Goal: Task Accomplishment & Management: Manage account settings

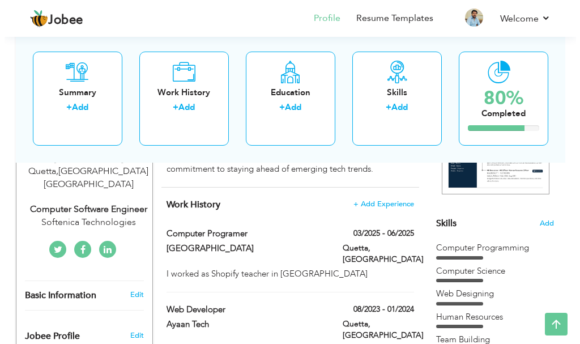
scroll to position [207, 0]
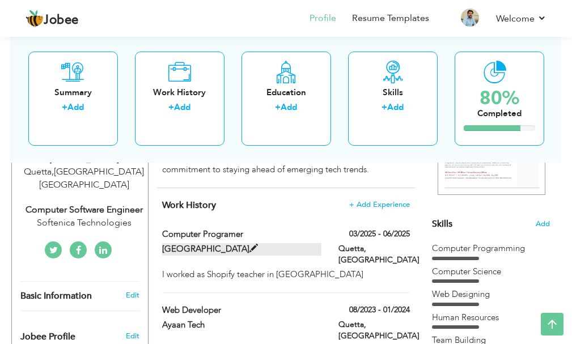
click at [215, 246] on label "[GEOGRAPHIC_DATA]" at bounding box center [241, 249] width 159 height 12
type input "Computer Programer"
type input "[GEOGRAPHIC_DATA]"
type input "03/2025"
type input "06/2025"
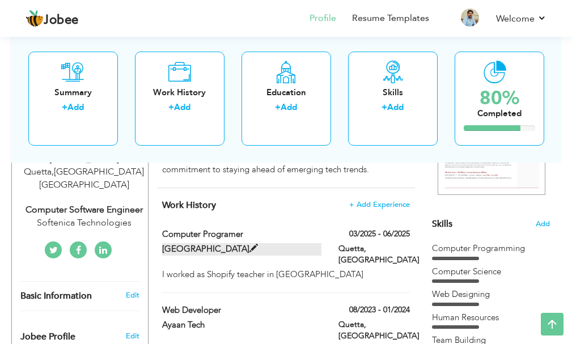
type input "[GEOGRAPHIC_DATA]"
type input "Quetta"
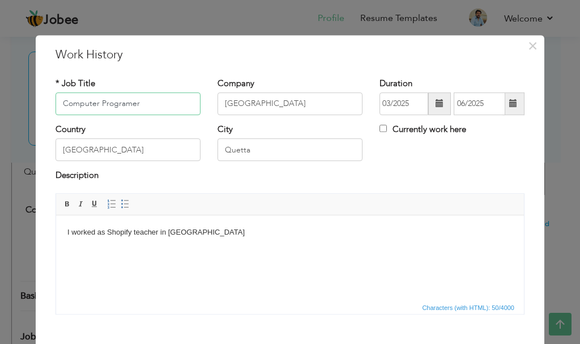
drag, startPoint x: 156, startPoint y: 113, endPoint x: 41, endPoint y: 97, distance: 116.7
click at [41, 97] on div "× Work History * Job Title Computer Programer [GEOGRAPHIC_DATA] Duration 03/2025" at bounding box center [290, 220] width 509 height 371
type input "Web Developer"
drag, startPoint x: 310, startPoint y: 107, endPoint x: 208, endPoint y: 96, distance: 102.6
click at [209, 96] on div "Company [GEOGRAPHIC_DATA]" at bounding box center [290, 101] width 162 height 46
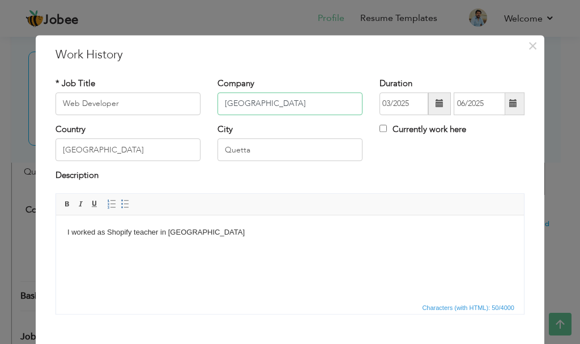
paste input "[PERSON_NAME] Technologies"
type input "[PERSON_NAME] Technologies"
drag, startPoint x: 274, startPoint y: 158, endPoint x: 177, endPoint y: 147, distance: 98.1
click at [177, 147] on div "Country [GEOGRAPHIC_DATA] [GEOGRAPHIC_DATA] Currently work here" at bounding box center [290, 147] width 486 height 46
type input "[GEOGRAPHIC_DATA]"
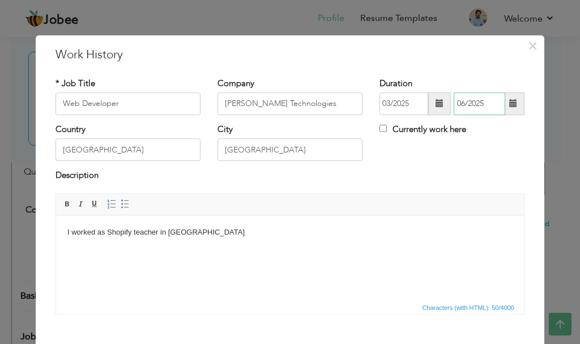
click at [471, 104] on input "06/2025" at bounding box center [480, 103] width 52 height 23
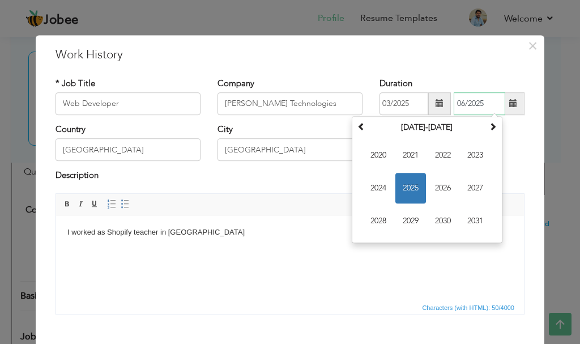
click at [408, 192] on span "2025" at bounding box center [410, 188] width 31 height 31
click at [440, 192] on span "[DATE]" at bounding box center [443, 188] width 31 height 31
type input "07/2025"
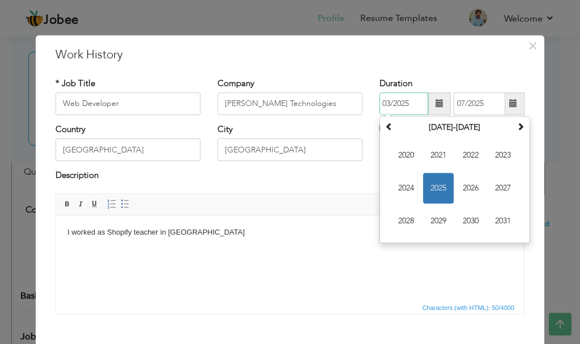
click at [399, 104] on input "03/2025" at bounding box center [404, 103] width 49 height 23
click at [437, 188] on span "2025" at bounding box center [438, 188] width 31 height 31
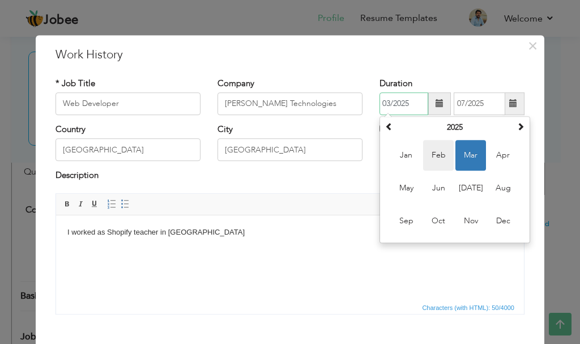
drag, startPoint x: 469, startPoint y: 151, endPoint x: 437, endPoint y: 154, distance: 31.8
click at [437, 154] on td "Jan Feb Mar Apr May Jun [DATE] Aug Sep Oct Nov Dec" at bounding box center [454, 188] width 145 height 104
click at [437, 154] on span "Feb" at bounding box center [438, 155] width 31 height 31
type input "02/2025"
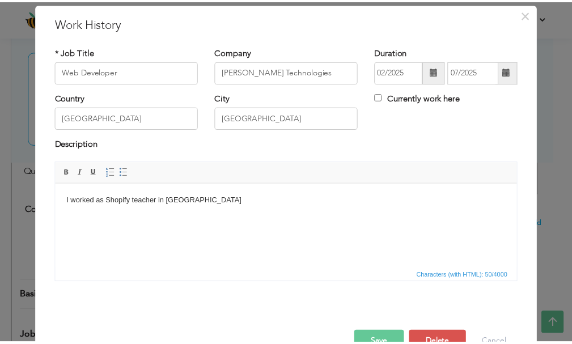
scroll to position [62, 0]
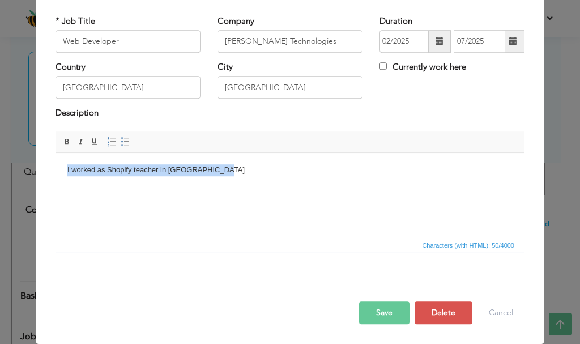
drag, startPoint x: 240, startPoint y: 169, endPoint x: 84, endPoint y: 326, distance: 221.1
click at [56, 173] on html "I worked as Shopify teacher in [GEOGRAPHIC_DATA]" at bounding box center [290, 169] width 468 height 35
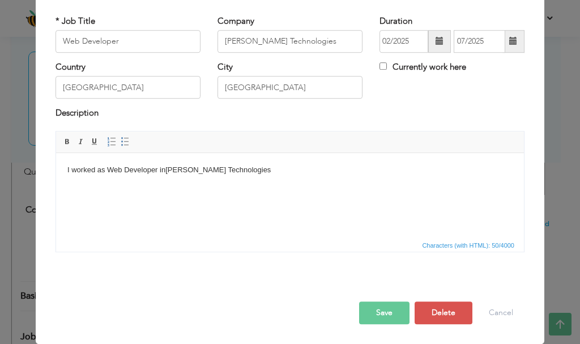
click at [383, 321] on button "Save" at bounding box center [384, 312] width 50 height 23
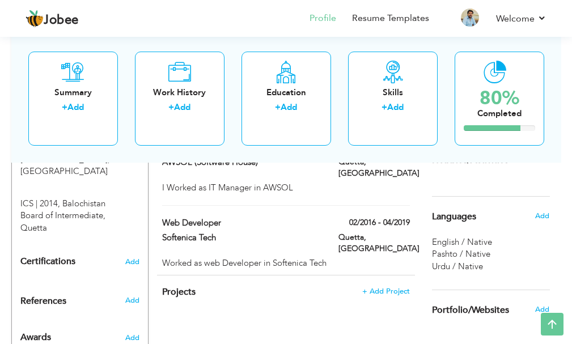
scroll to position [604, 0]
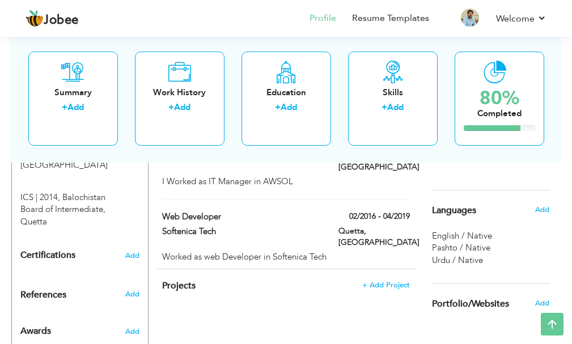
click at [483, 241] on div "English / Native" at bounding box center [491, 236] width 118 height 12
click at [474, 255] on span "Urdu / Native" at bounding box center [457, 259] width 51 height 11
click at [474, 244] on span "Pashto / Native" at bounding box center [461, 247] width 58 height 11
click at [551, 210] on div "Add" at bounding box center [546, 210] width 23 height 22
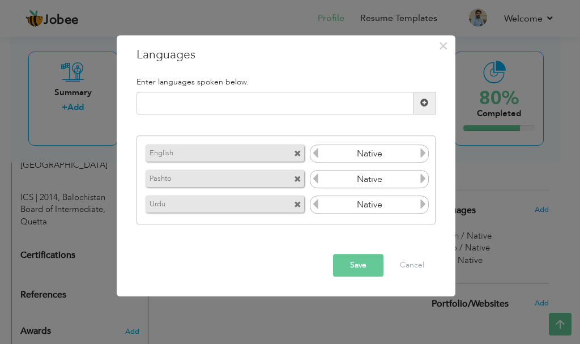
click at [539, 210] on div "× Languages Enter languages spoken below. English Native Pashto Urdu" at bounding box center [290, 172] width 580 height 344
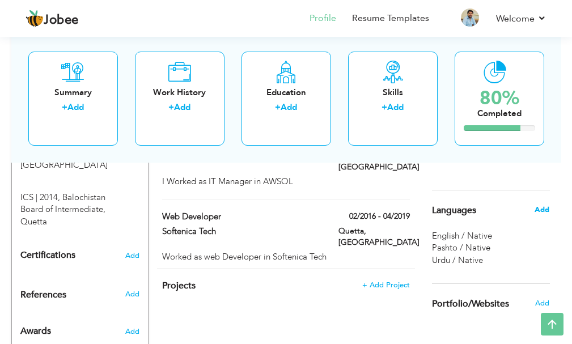
click at [535, 210] on span "Add" at bounding box center [541, 210] width 15 height 10
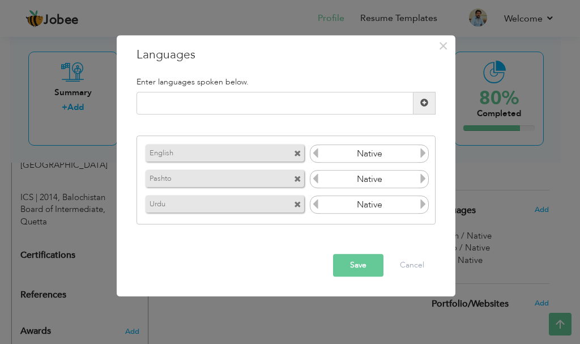
click at [297, 155] on span at bounding box center [297, 154] width 7 height 7
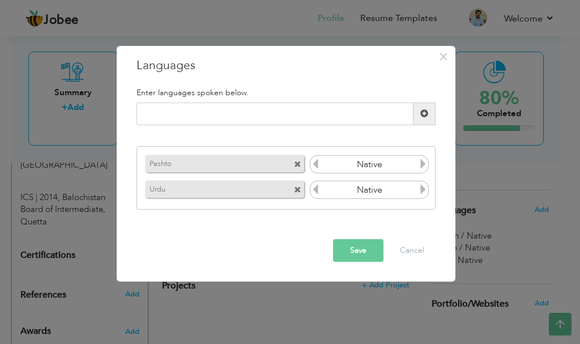
click at [292, 187] on div "Urdu" at bounding box center [225, 189] width 159 height 17
click at [297, 189] on span at bounding box center [297, 189] width 7 height 7
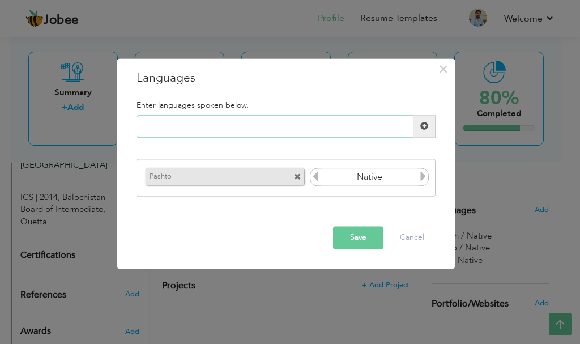
click at [270, 121] on input "text" at bounding box center [275, 126] width 277 height 23
type input "English"
click at [434, 128] on span at bounding box center [425, 126] width 22 height 23
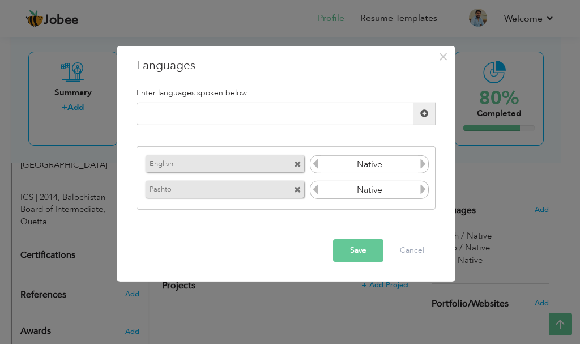
click at [423, 162] on icon at bounding box center [423, 164] width 10 height 10
click at [316, 160] on icon at bounding box center [315, 164] width 10 height 10
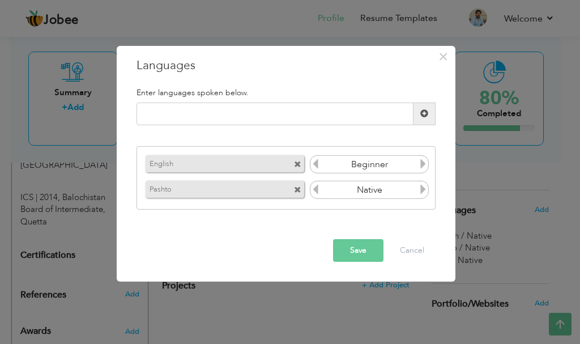
click at [425, 164] on icon at bounding box center [423, 164] width 10 height 10
click at [271, 108] on input "text" at bounding box center [275, 114] width 277 height 23
type input "Urdu"
click at [432, 112] on span at bounding box center [425, 114] width 22 height 23
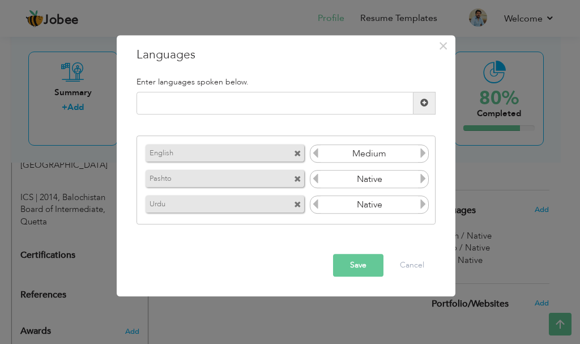
click at [316, 210] on icon at bounding box center [315, 204] width 10 height 10
click at [368, 262] on button "Save" at bounding box center [358, 265] width 50 height 23
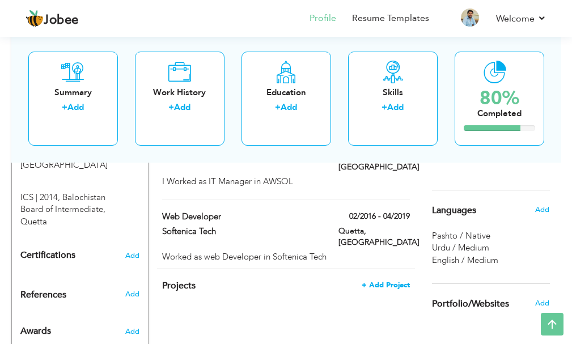
click at [405, 281] on span "+ Add Project" at bounding box center [385, 285] width 48 height 8
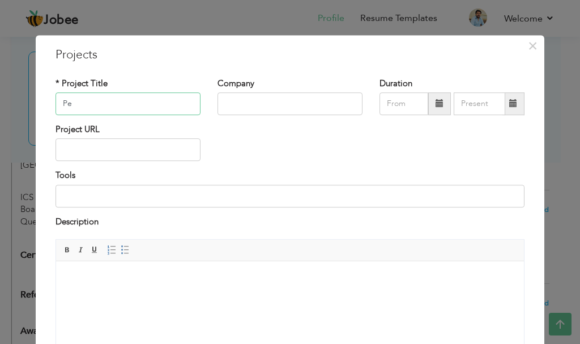
type input "P"
type input "Testing Service Project"
type input "AWSOL"
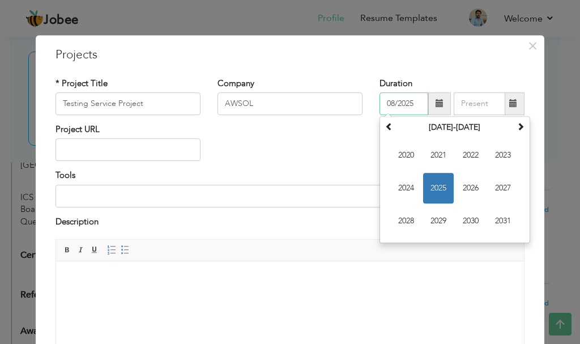
click at [409, 102] on input "08/2025" at bounding box center [404, 103] width 49 height 23
click at [391, 127] on th at bounding box center [389, 127] width 14 height 17
click at [402, 222] on span "2018" at bounding box center [406, 221] width 31 height 31
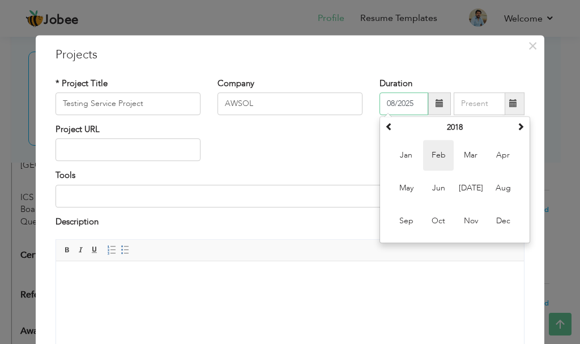
click at [438, 156] on span "Feb" at bounding box center [438, 155] width 31 height 31
type input "02/2018"
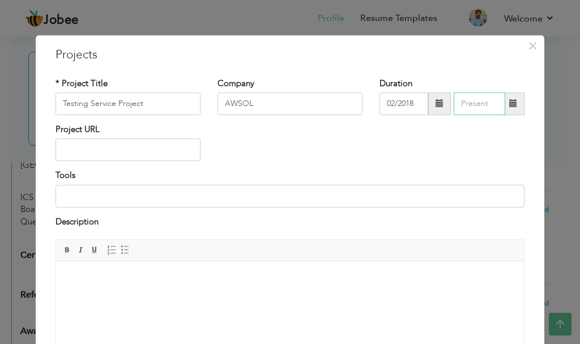
type input "08/2025"
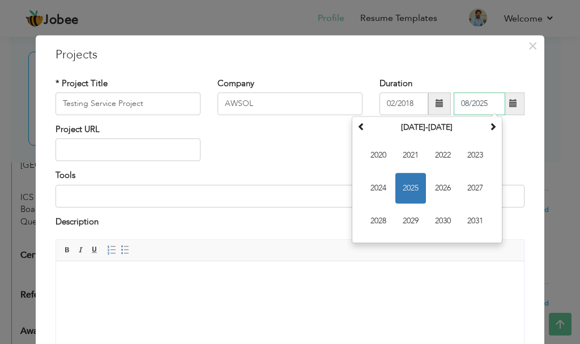
click at [493, 100] on input "08/2025" at bounding box center [480, 103] width 52 height 23
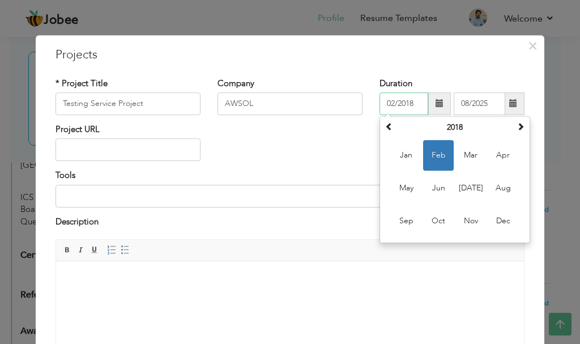
drag, startPoint x: 418, startPoint y: 107, endPoint x: 346, endPoint y: 95, distance: 73.4
click at [346, 95] on div "* Project Title Testing Service Project Company AWSOL Duration 02/2018 [DATE] S…" at bounding box center [290, 101] width 486 height 46
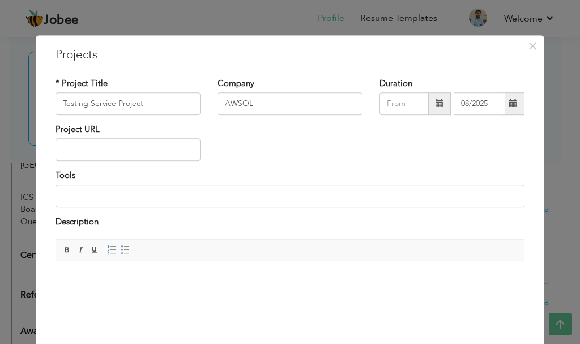
click at [357, 152] on div "Project URL" at bounding box center [290, 147] width 486 height 46
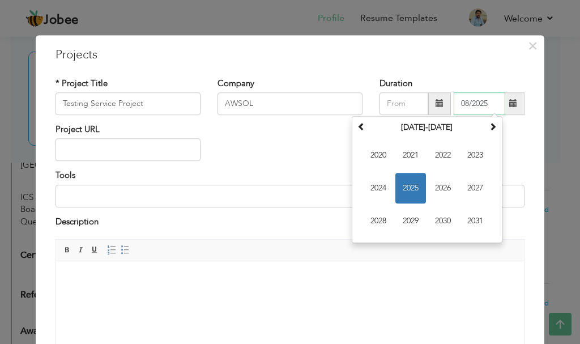
drag, startPoint x: 493, startPoint y: 100, endPoint x: 438, endPoint y: 100, distance: 54.4
click at [438, 100] on div "08/2025 [DATE] Su Mo Tu We Th Fr Sa 27 28 29 30 31 1 2 3 4 5 6 7 8 9 10 11 12 1…" at bounding box center [452, 103] width 145 height 23
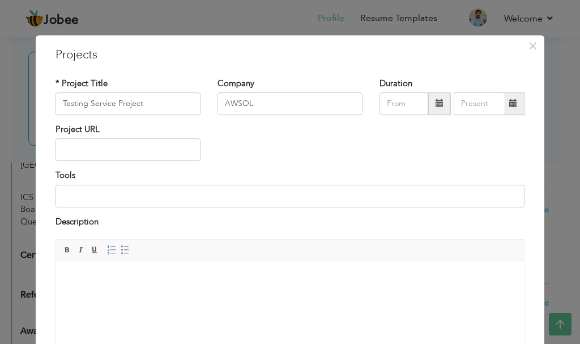
click at [303, 140] on div "Project URL" at bounding box center [290, 147] width 486 height 46
drag, startPoint x: 154, startPoint y: 95, endPoint x: 50, endPoint y: 95, distance: 104.2
click at [50, 95] on div "* Project Title Testing Service Project" at bounding box center [128, 101] width 162 height 46
click at [203, 287] on html at bounding box center [290, 278] width 468 height 35
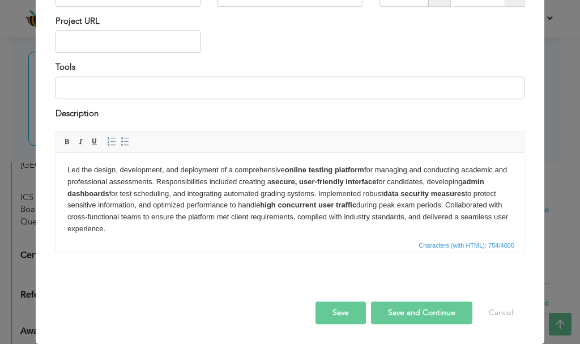
scroll to position [8, 0]
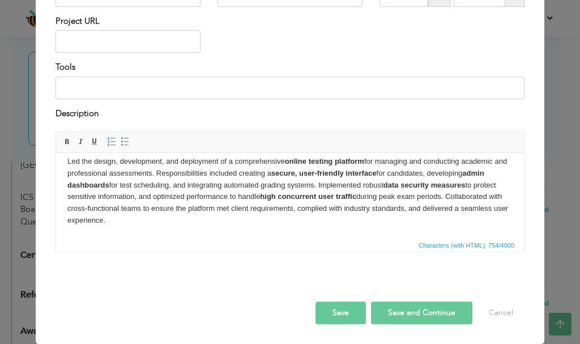
drag, startPoint x: 192, startPoint y: 228, endPoint x: 344, endPoint y: 187, distance: 157.2
click at [344, 187] on p "Led the design, development, and deployment of a comprehensive online testing p…" at bounding box center [289, 191] width 445 height 71
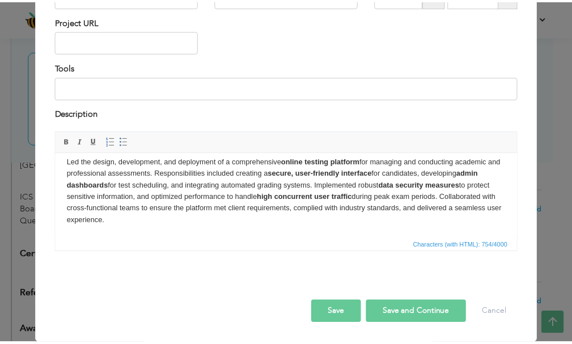
scroll to position [0, 0]
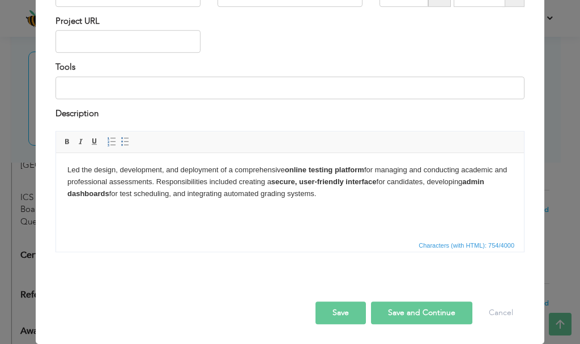
click at [342, 321] on button "Save" at bounding box center [341, 312] width 50 height 23
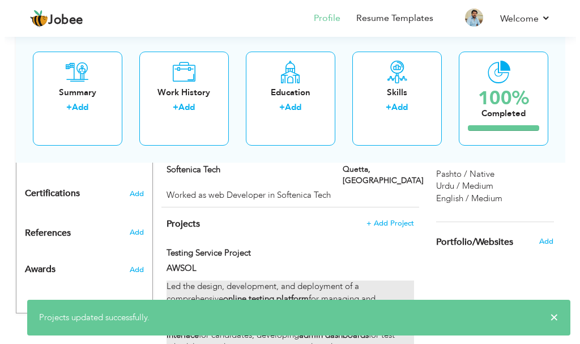
scroll to position [666, 0]
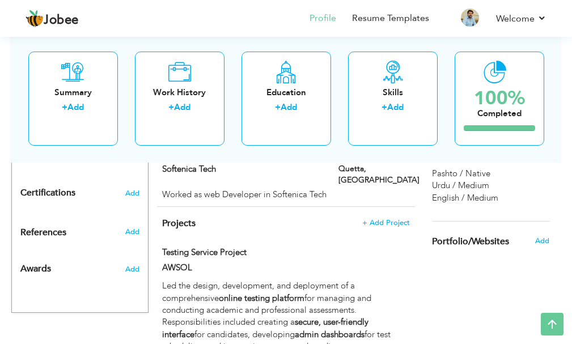
click at [373, 246] on div "Testing Service Project" at bounding box center [286, 253] width 265 height 15
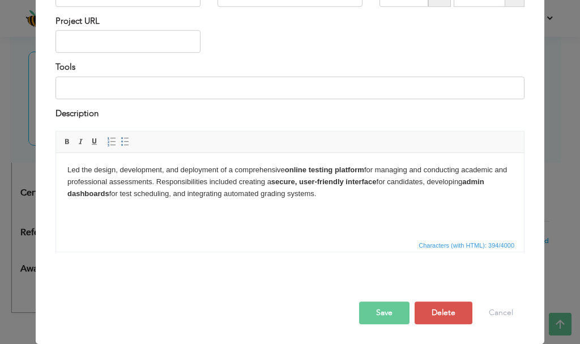
scroll to position [0, 0]
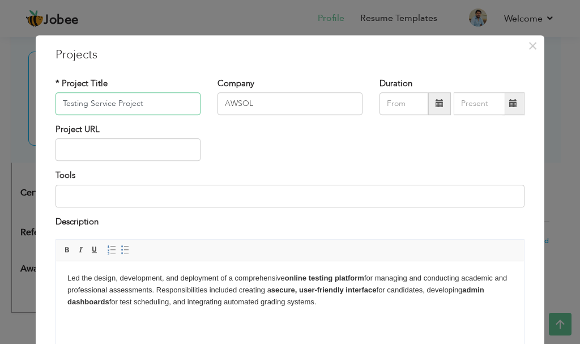
click at [173, 107] on input "Testing Service Project" at bounding box center [128, 103] width 145 height 23
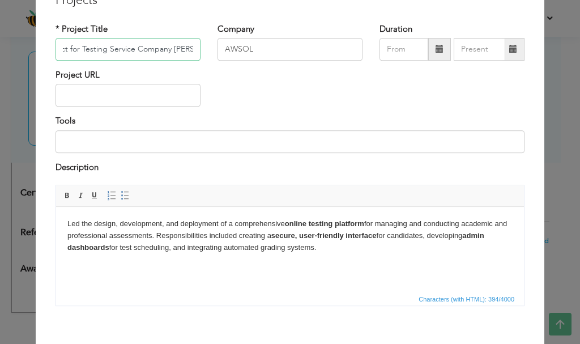
scroll to position [108, 0]
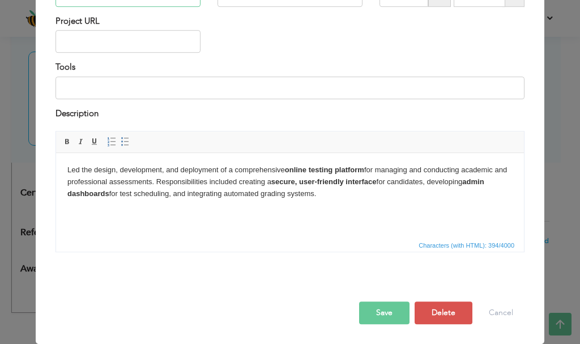
type input "Testing Service Project for Testing Service Company [PERSON_NAME]"
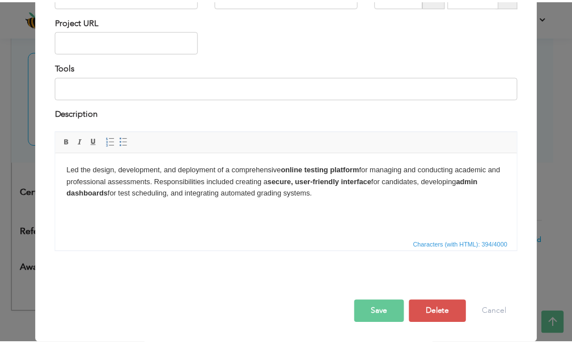
scroll to position [0, 0]
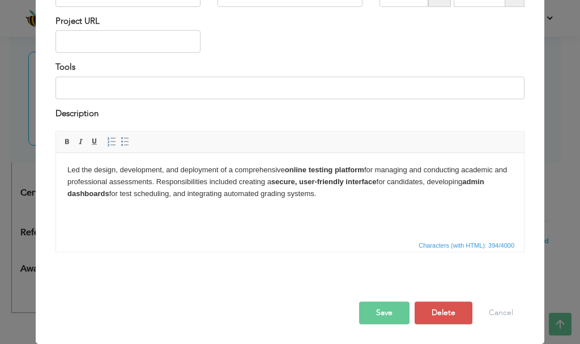
click at [375, 308] on button "Save" at bounding box center [384, 312] width 50 height 23
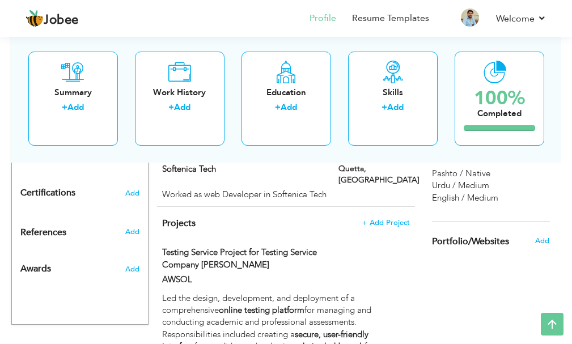
scroll to position [678, 0]
